Goal: Complete application form: Complete application form

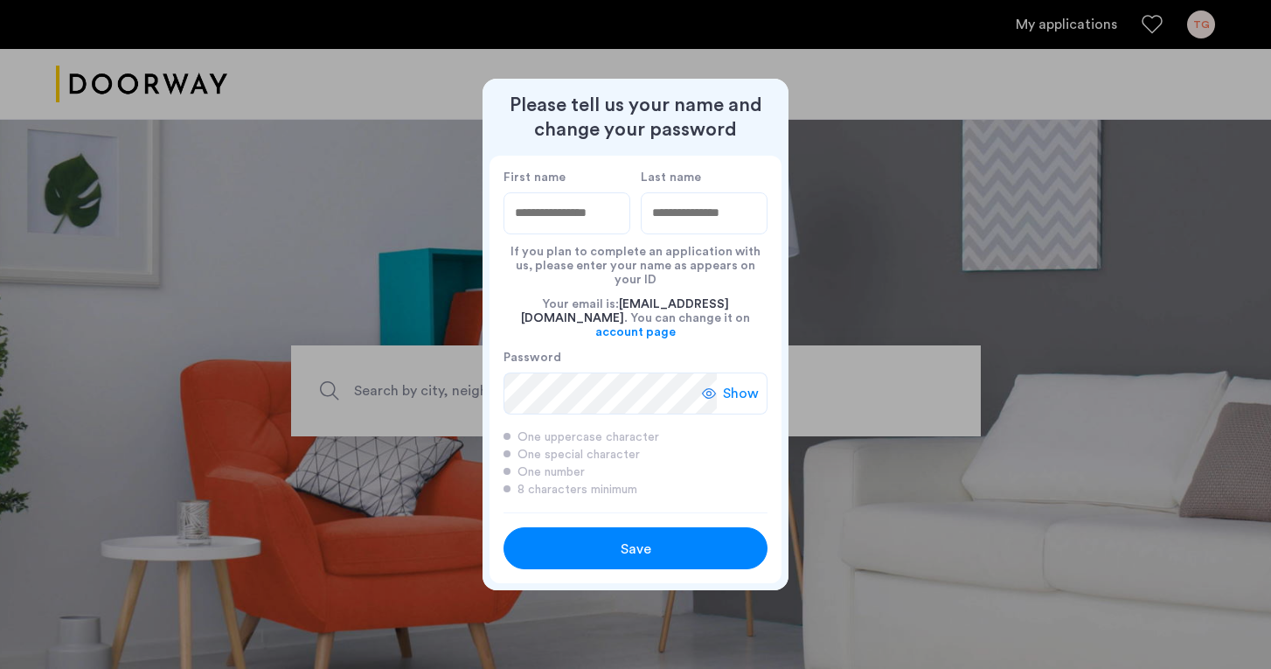
click at [747, 386] on span "Show" at bounding box center [741, 393] width 36 height 21
click at [647, 542] on span "Save" at bounding box center [636, 549] width 31 height 21
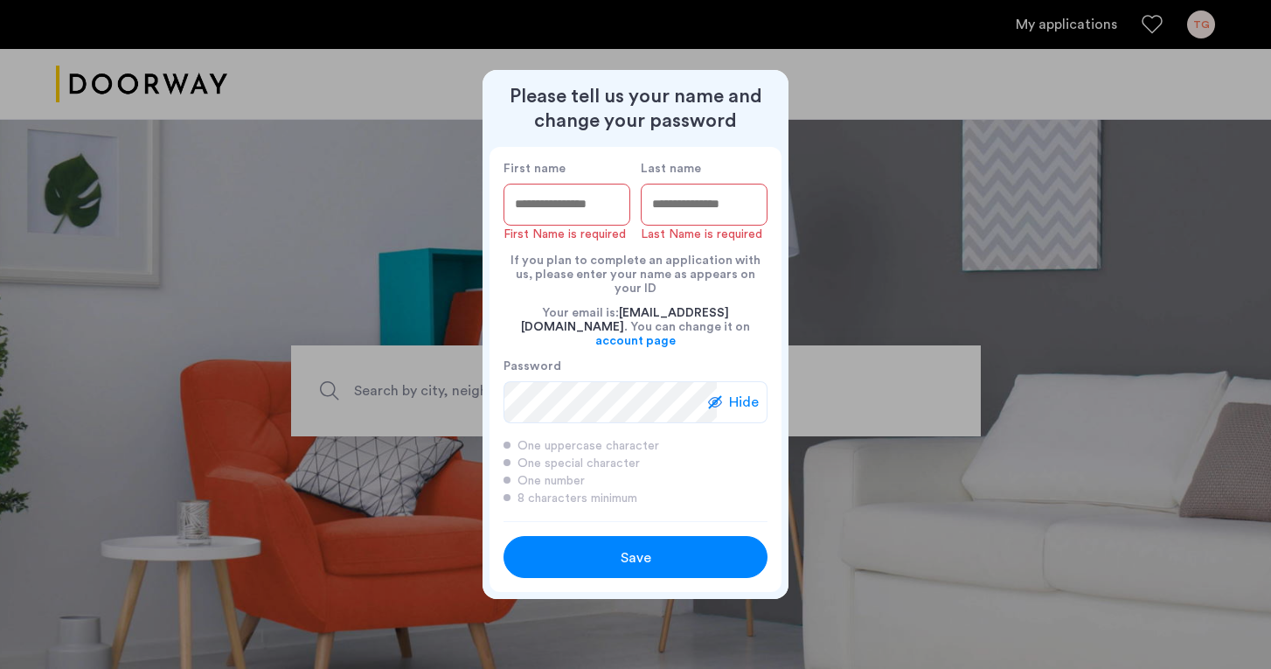
click at [543, 220] on input "First name" at bounding box center [567, 205] width 127 height 42
type input "*****"
click at [679, 217] on input "Last name" at bounding box center [704, 205] width 127 height 42
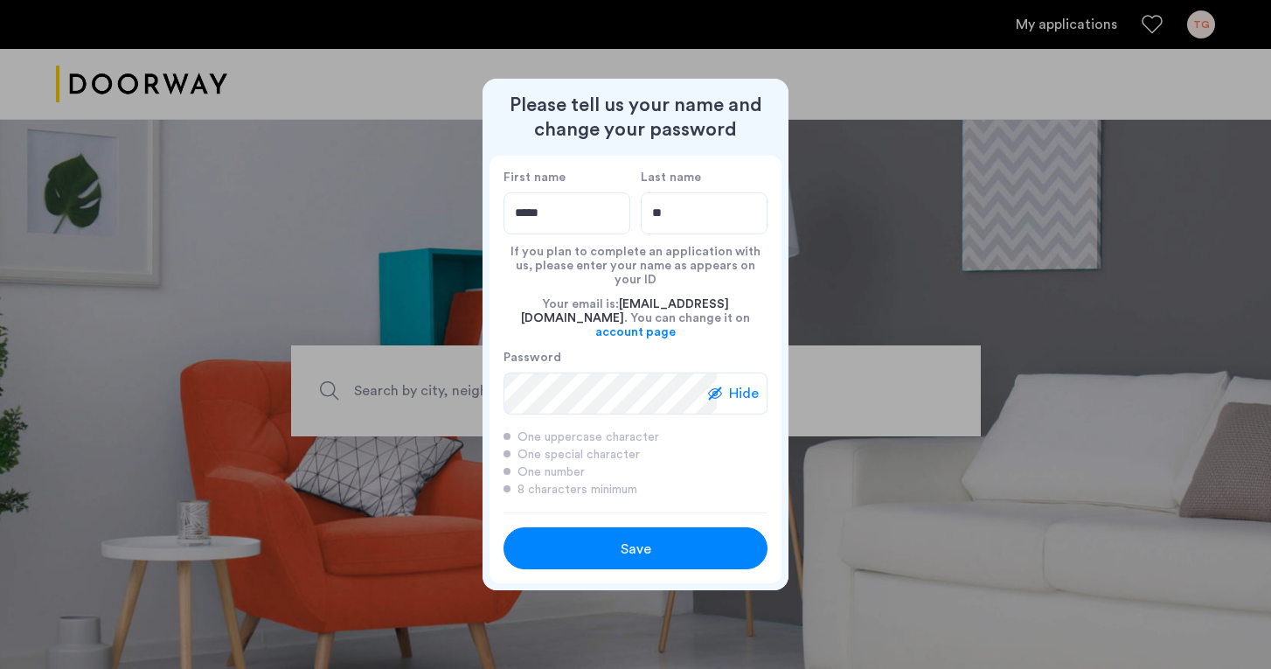
type input "*"
type input "****"
click at [602, 539] on div "Save" at bounding box center [636, 549] width 168 height 21
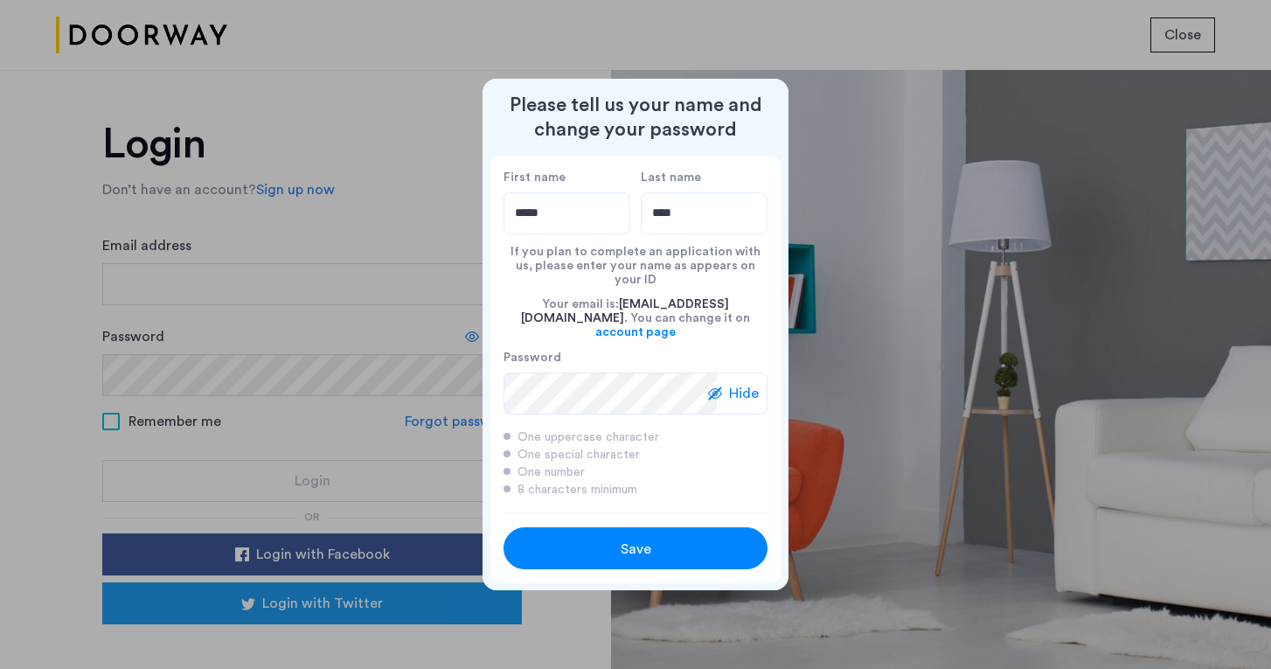
click at [259, 270] on div at bounding box center [635, 334] width 1271 height 669
click at [640, 548] on button "Save" at bounding box center [636, 548] width 264 height 42
click at [621, 539] on span "Save" at bounding box center [636, 549] width 31 height 21
click at [203, 282] on div at bounding box center [635, 334] width 1271 height 669
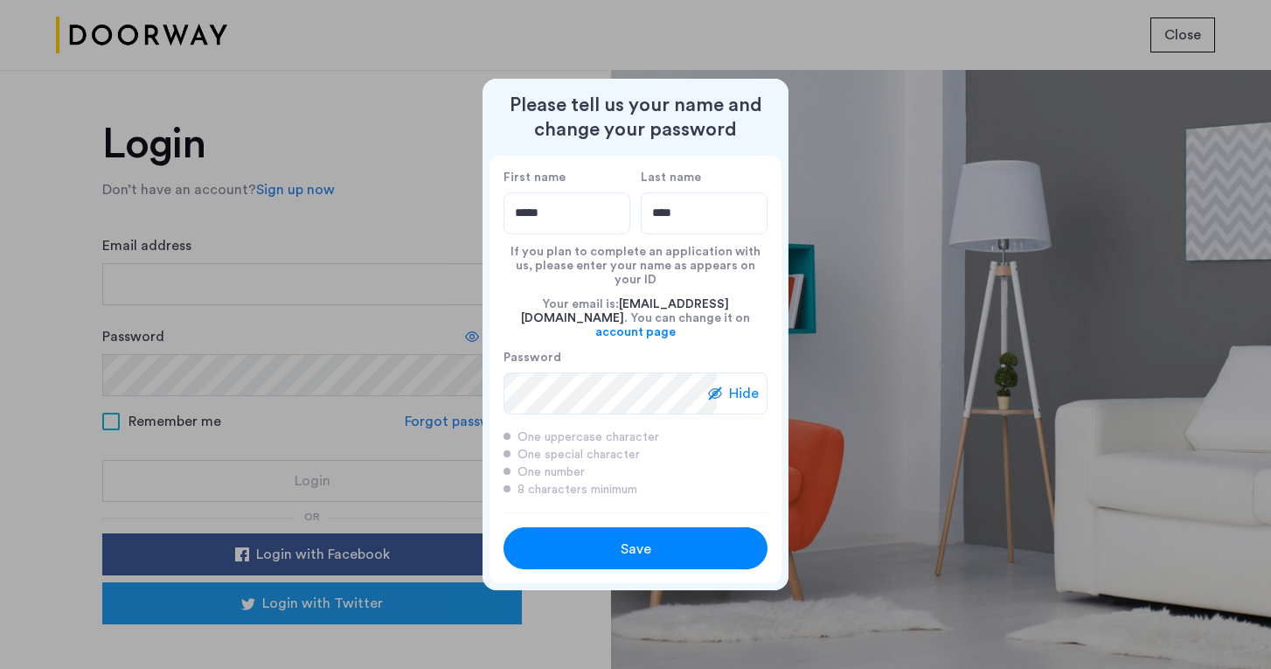
click at [235, 482] on div at bounding box center [635, 334] width 1271 height 669
click at [120, 272] on div at bounding box center [635, 334] width 1271 height 669
click at [209, 283] on div at bounding box center [635, 334] width 1271 height 669
